Goal: Task Accomplishment & Management: Manage account settings

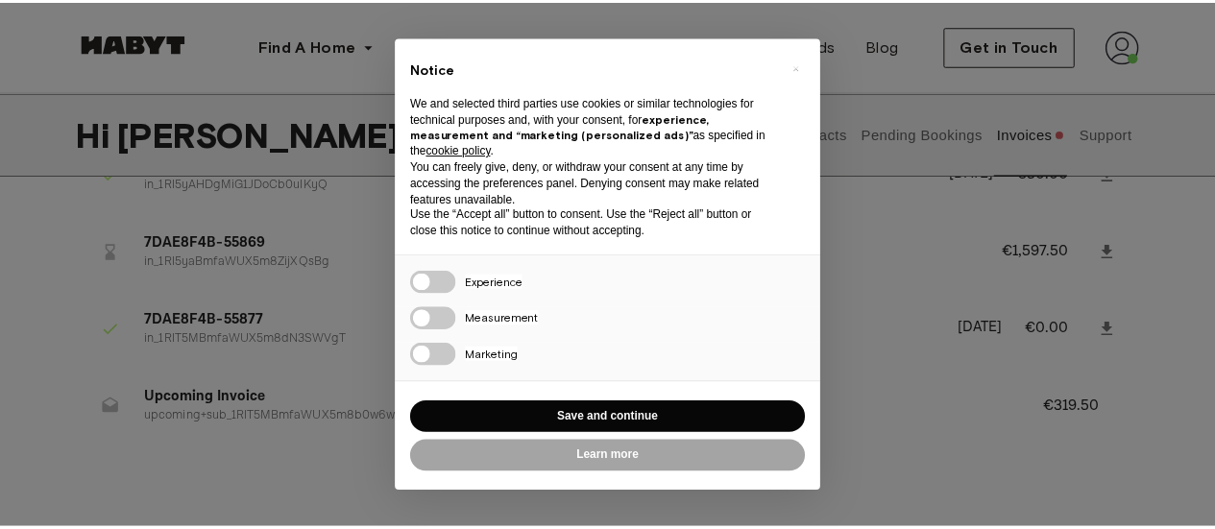
scroll to position [103, 0]
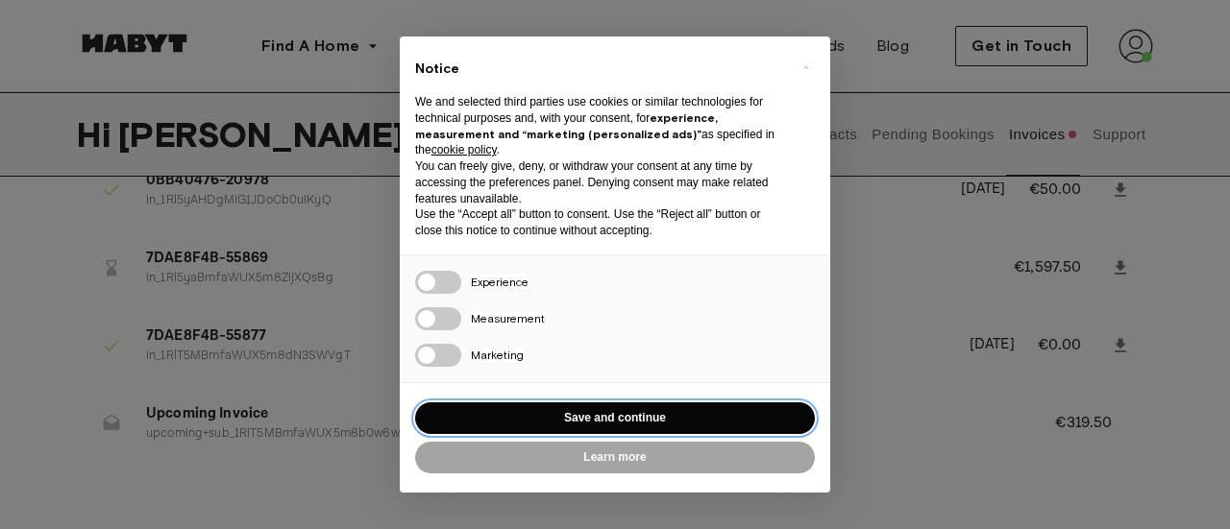
click at [692, 412] on button "Save and continue" at bounding box center [615, 419] width 400 height 32
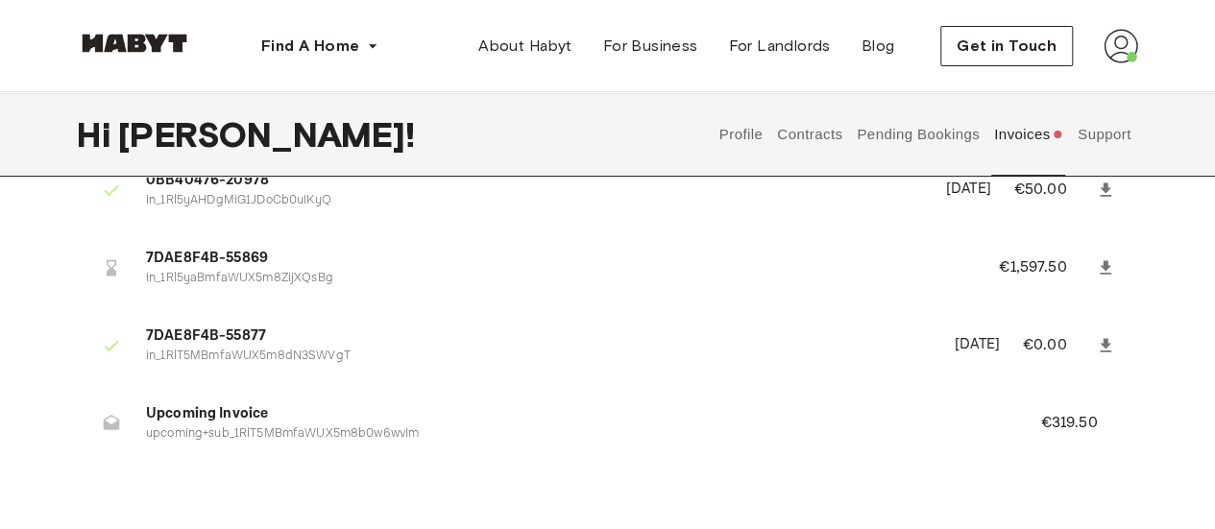
scroll to position [0, 0]
click at [1097, 266] on icon at bounding box center [1105, 267] width 19 height 19
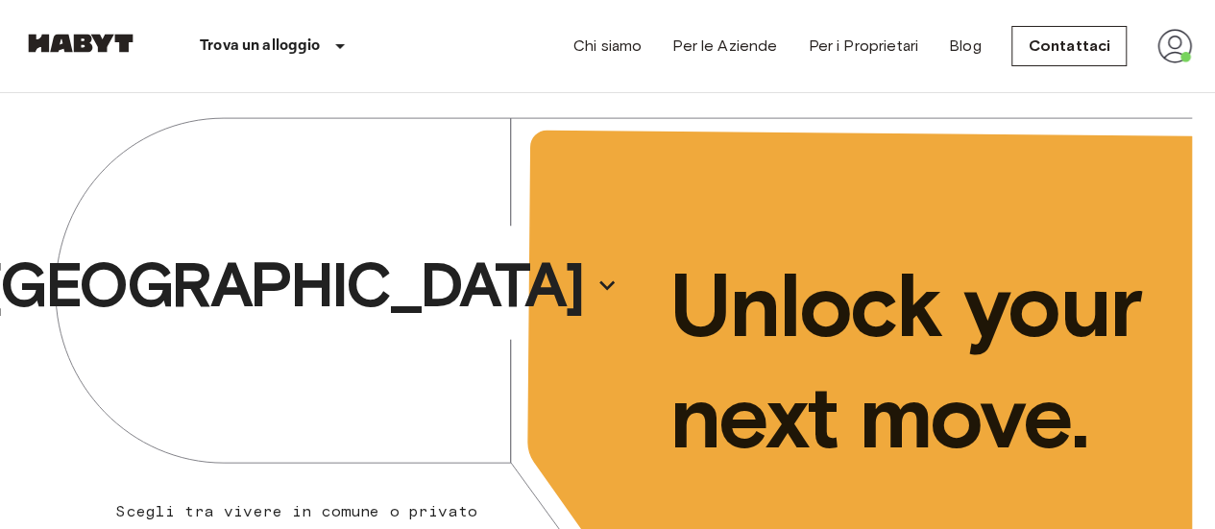
click at [1161, 57] on img at bounding box center [1175, 46] width 35 height 35
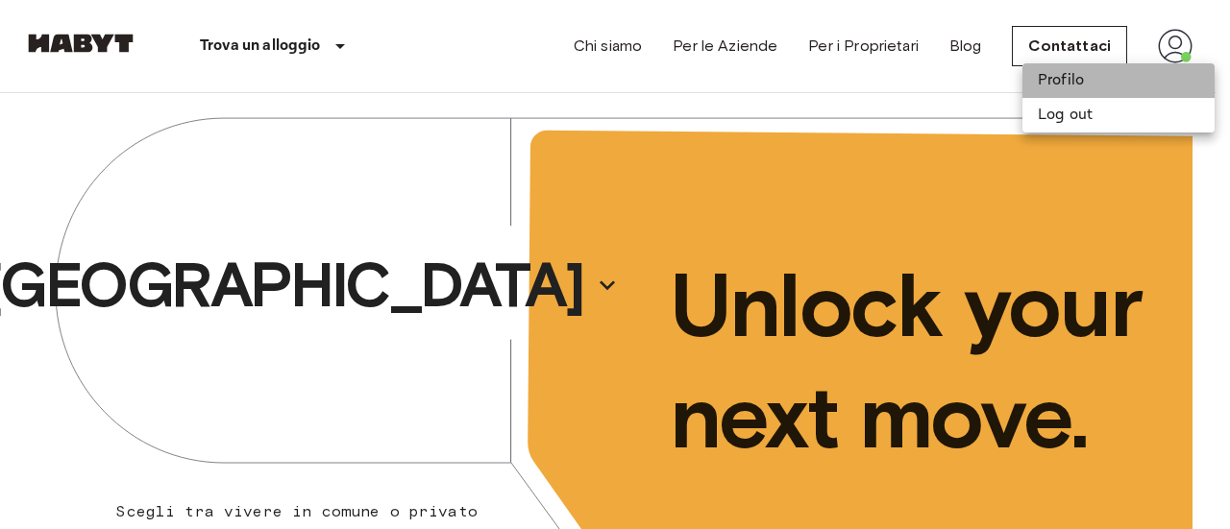
click at [1117, 72] on li "Profilo" at bounding box center [1118, 80] width 192 height 35
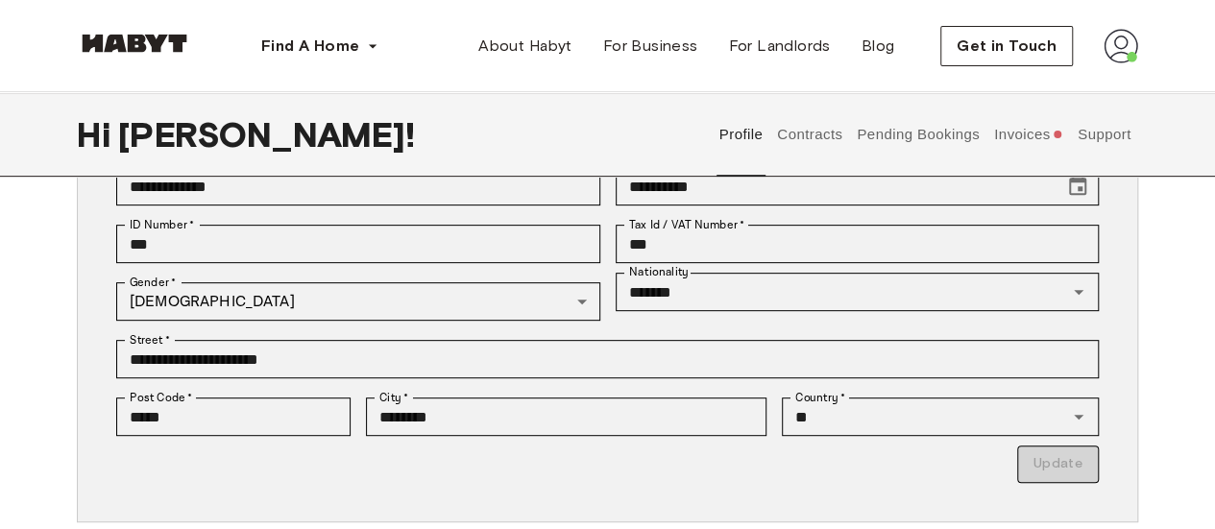
scroll to position [232, 0]
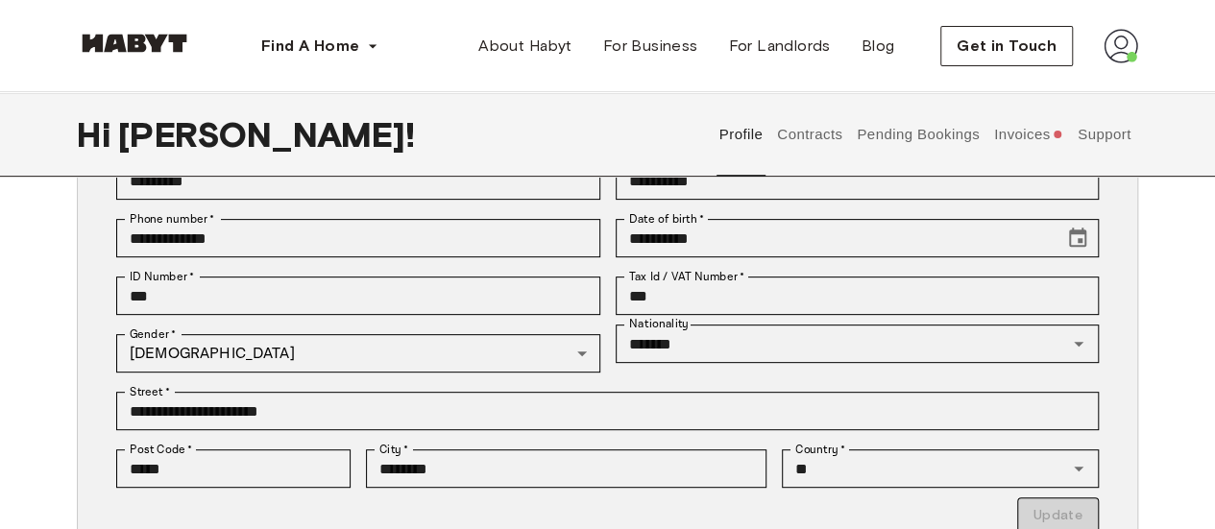
click at [1015, 139] on button "Invoices" at bounding box center [1029, 134] width 74 height 85
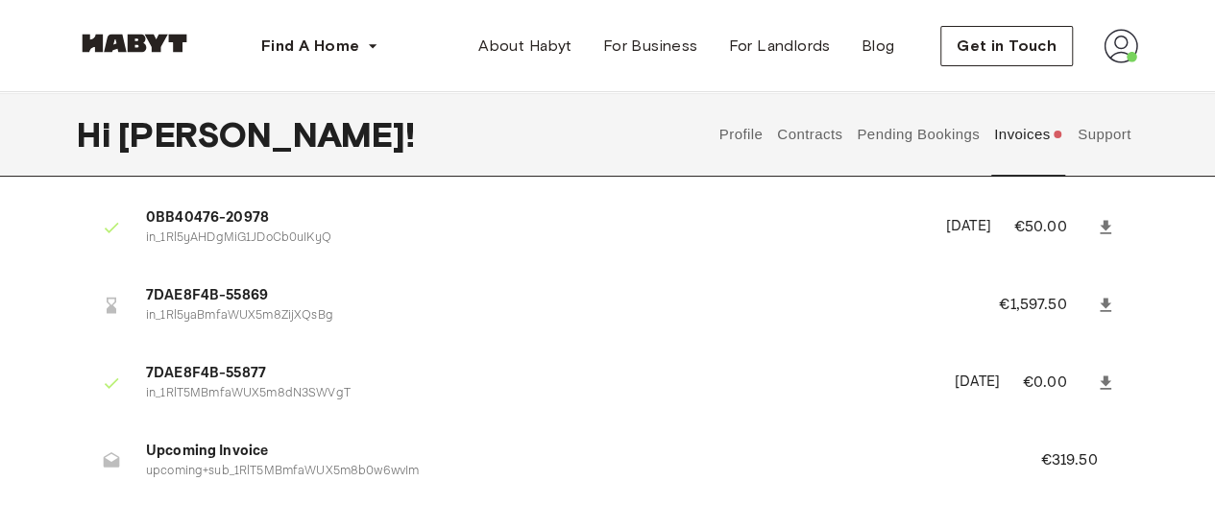
scroll to position [67, 0]
click at [1097, 301] on icon at bounding box center [1105, 303] width 19 height 19
